Goal: Task Accomplishment & Management: Complete application form

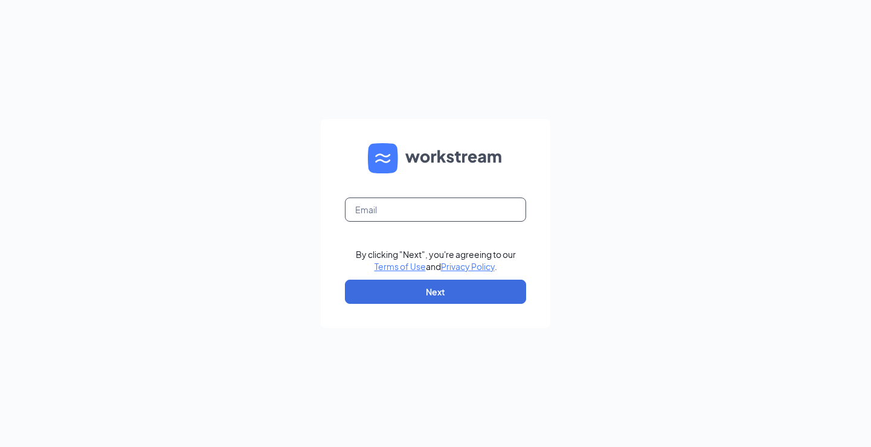
click at [437, 202] on input "text" at bounding box center [435, 210] width 181 height 24
type input "[EMAIL_ADDRESS][DOMAIN_NAME]"
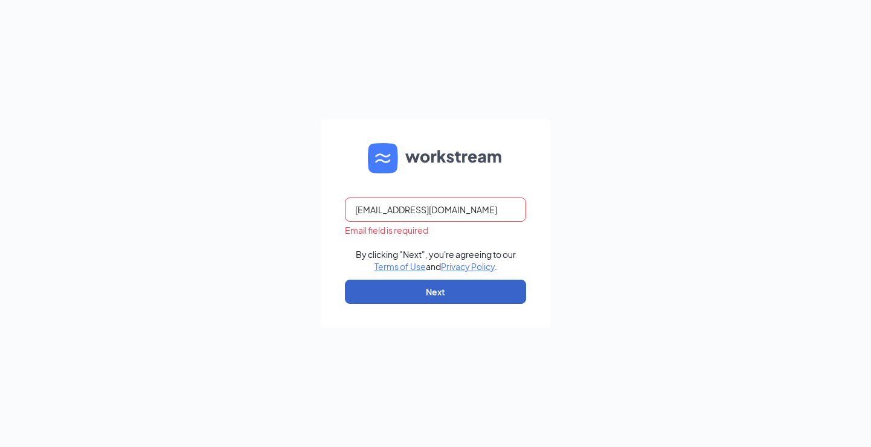
click at [413, 295] on button "Next" at bounding box center [435, 292] width 181 height 24
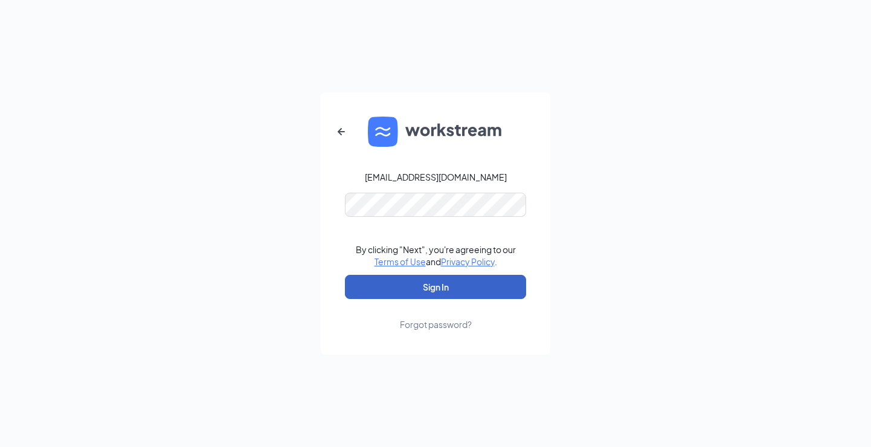
click at [436, 289] on button "Sign In" at bounding box center [435, 287] width 181 height 24
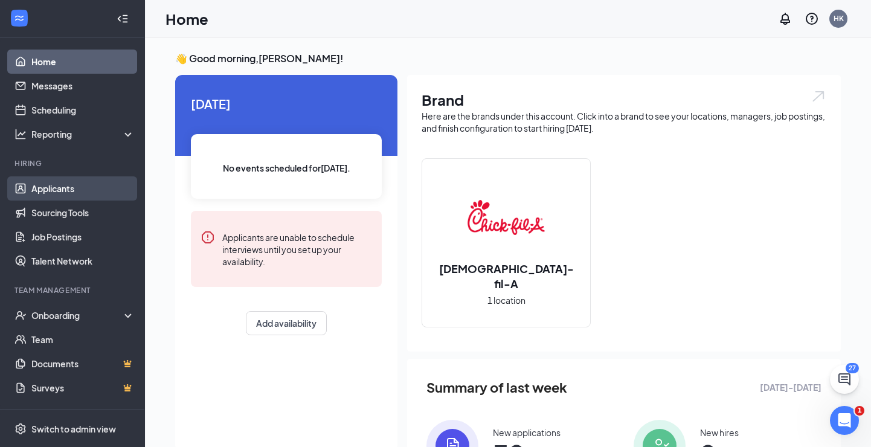
click at [50, 181] on link "Applicants" at bounding box center [82, 188] width 103 height 24
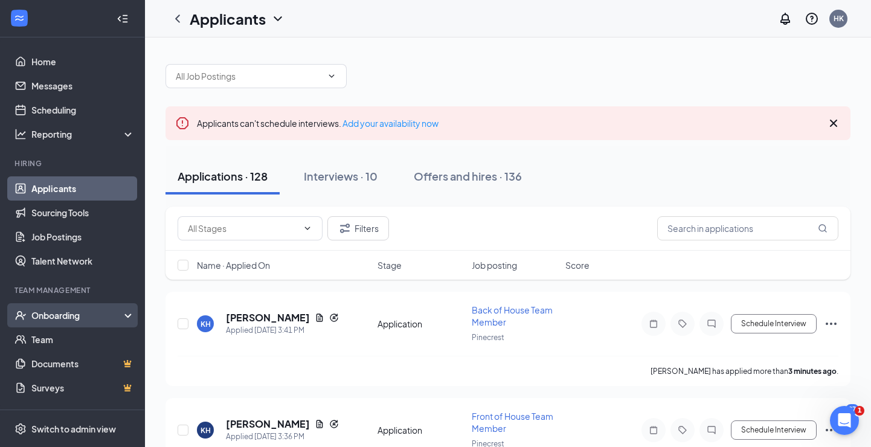
click at [61, 303] on div "Onboarding" at bounding box center [72, 315] width 145 height 24
click at [85, 333] on link "Overview" at bounding box center [82, 339] width 103 height 24
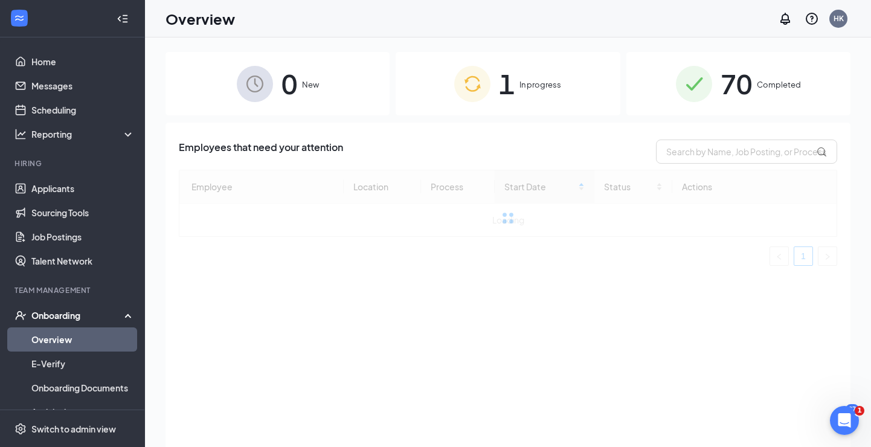
click at [549, 92] on div "1 In progress" at bounding box center [508, 83] width 224 height 63
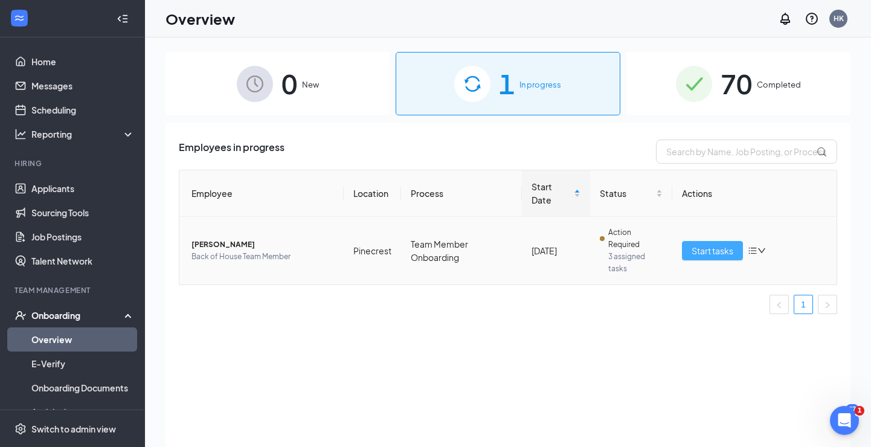
click at [701, 251] on span "Start tasks" at bounding box center [713, 250] width 42 height 13
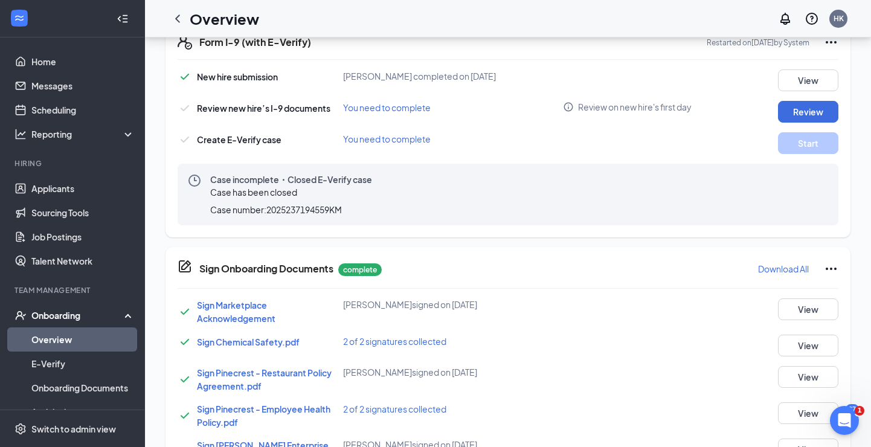
scroll to position [303, 0]
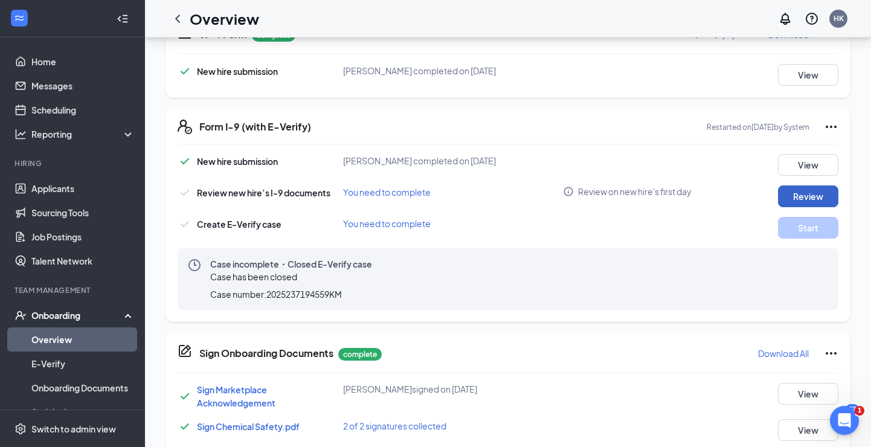
click at [796, 205] on button "Review" at bounding box center [808, 196] width 60 height 22
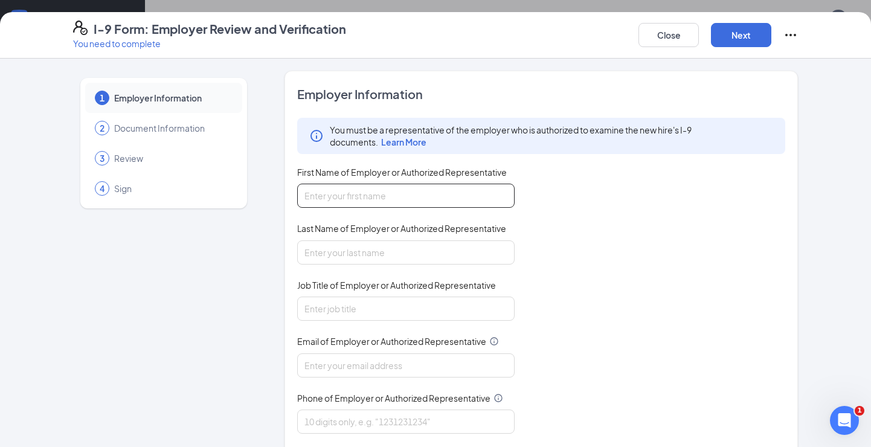
click at [365, 193] on input "First Name of Employer or Authorized Representative" at bounding box center [405, 196] width 217 height 24
type input "[PERSON_NAME]"
type input "[PERSON_NAME][EMAIL_ADDRESS][DOMAIN_NAME]"
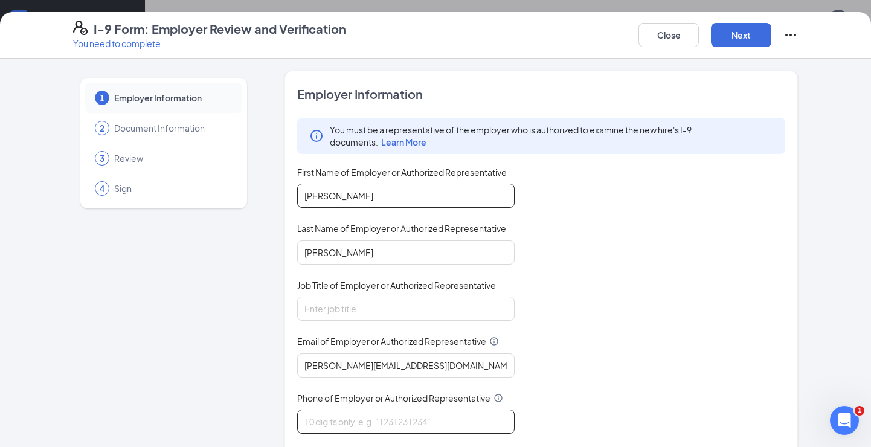
type input "3863833039"
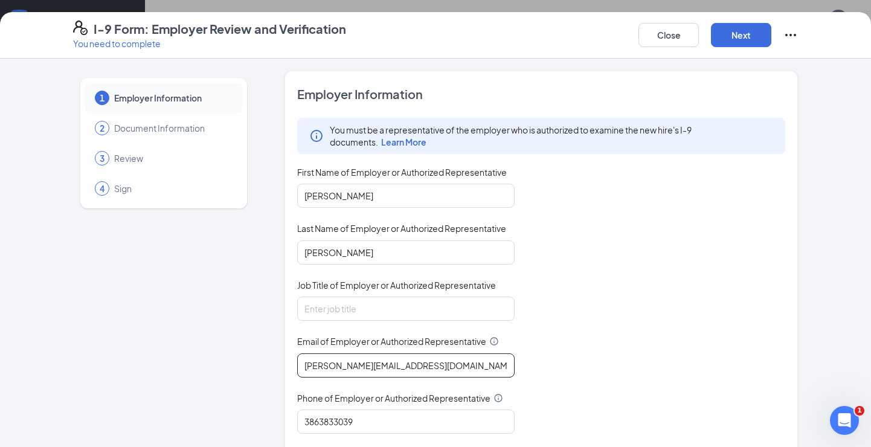
click at [381, 355] on input "[PERSON_NAME][EMAIL_ADDRESS][DOMAIN_NAME]" at bounding box center [405, 365] width 217 height 24
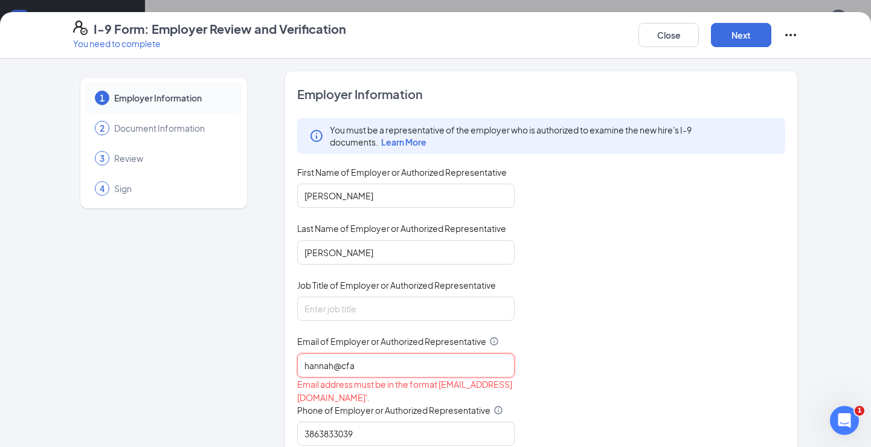
type input "[EMAIL_ADDRESS][DOMAIN_NAME]"
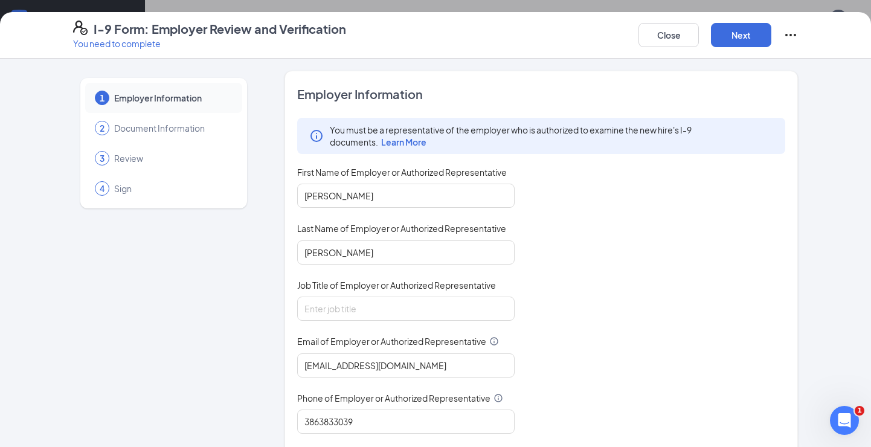
click at [585, 386] on div "You must be a representative of the employer who is authorized to examine the n…" at bounding box center [541, 276] width 488 height 316
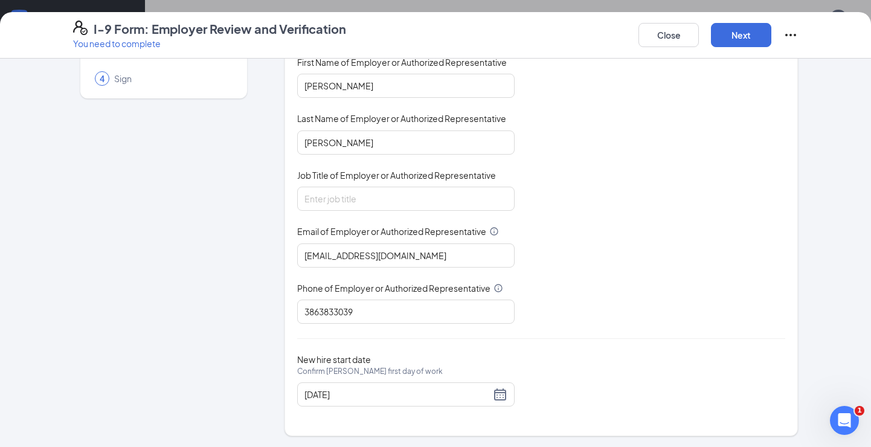
scroll to position [109, 0]
click at [736, 40] on button "Next" at bounding box center [741, 35] width 60 height 24
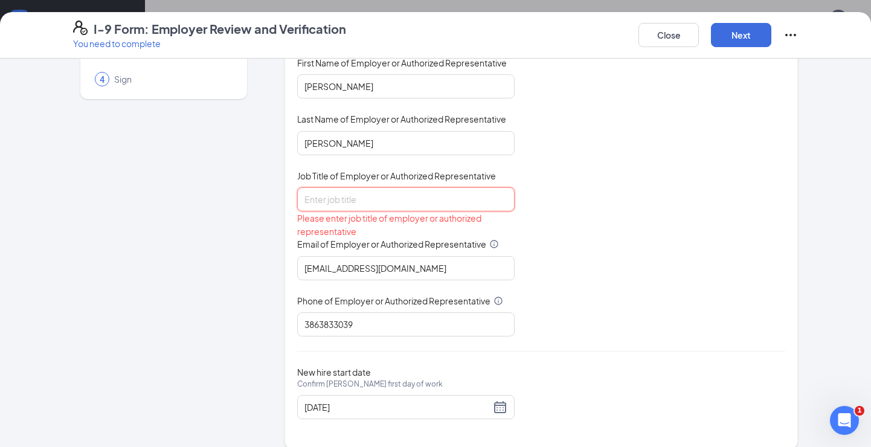
click at [400, 205] on input "Job Title of Employer or Authorized Representative" at bounding box center [405, 199] width 217 height 24
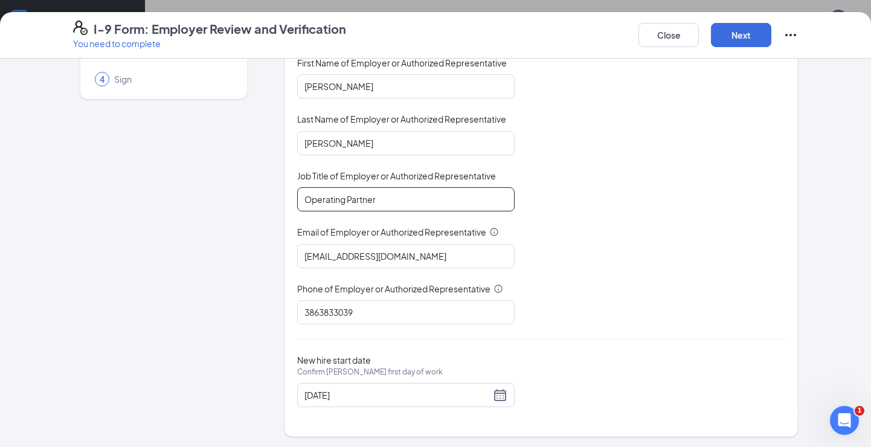
type input "Operating Partner"
click at [599, 251] on div "You must be a representative of the employer who is authorized to examine the n…" at bounding box center [541, 166] width 488 height 316
click at [735, 35] on button "Next" at bounding box center [741, 35] width 60 height 24
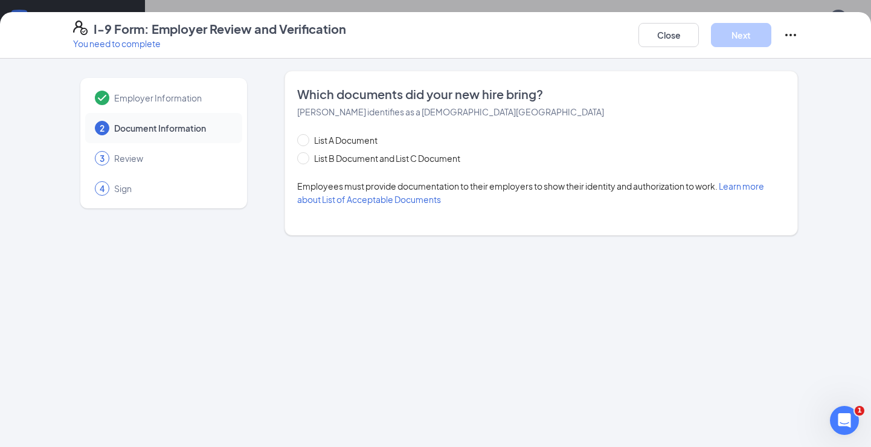
scroll to position [0, 0]
click at [330, 161] on span "List B Document and List C Document" at bounding box center [387, 158] width 156 height 13
click at [306, 161] on input "List B Document and List C Document" at bounding box center [301, 156] width 8 height 8
radio input "true"
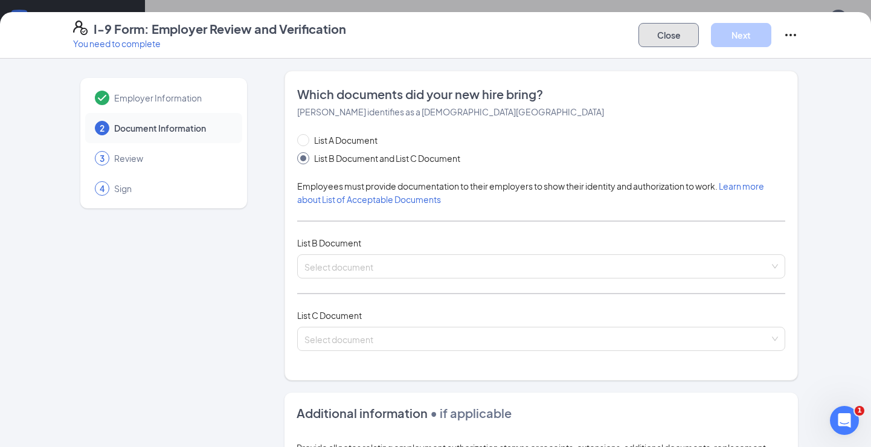
click at [651, 38] on button "Close" at bounding box center [668, 35] width 60 height 24
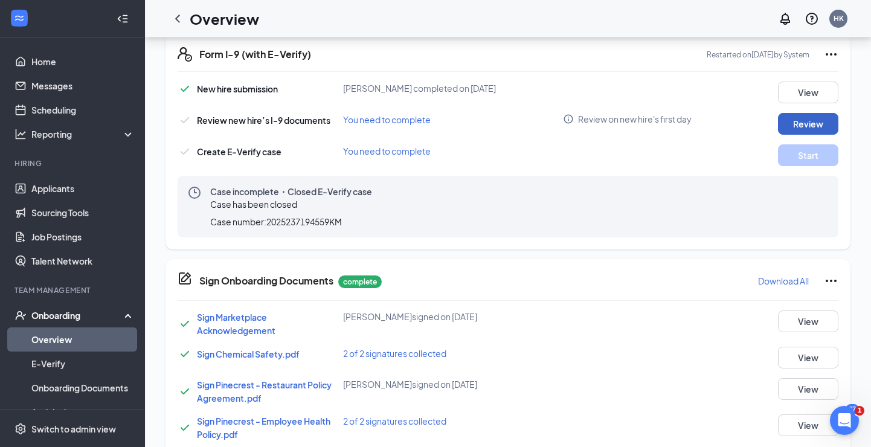
scroll to position [382, 0]
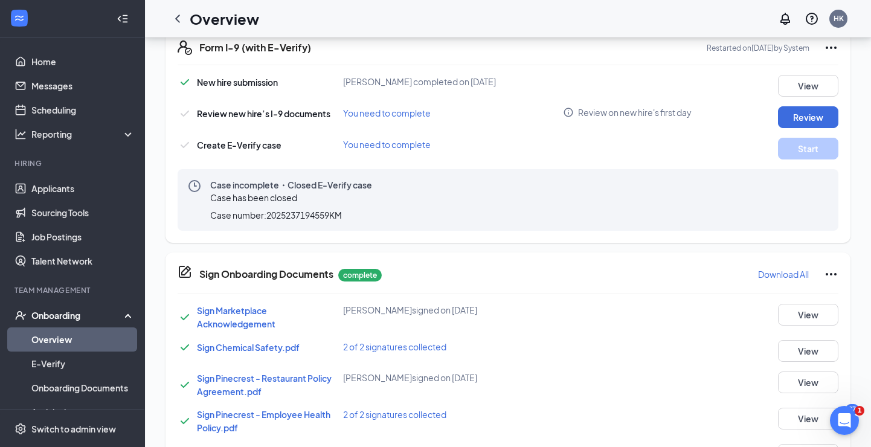
click at [363, 204] on div "Case incomplete・Closed E-Verify case Case has been closed Case number: 20252371…" at bounding box center [291, 200] width 162 height 42
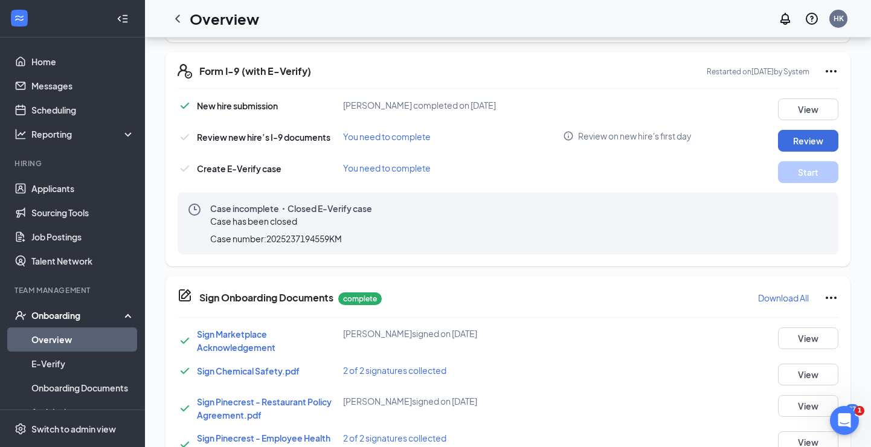
scroll to position [0, 0]
